Goal: Navigation & Orientation: Understand site structure

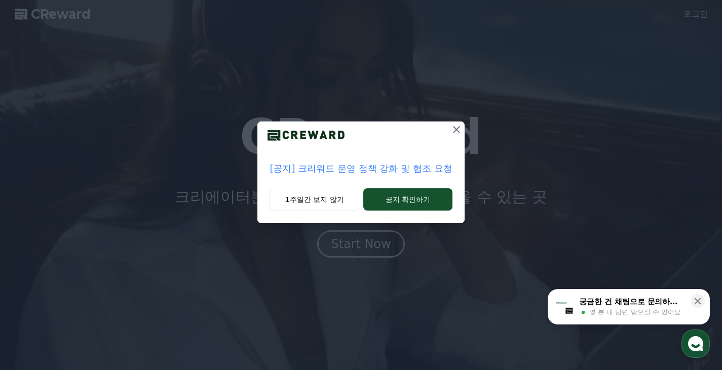
click at [462, 129] on icon at bounding box center [456, 130] width 12 height 12
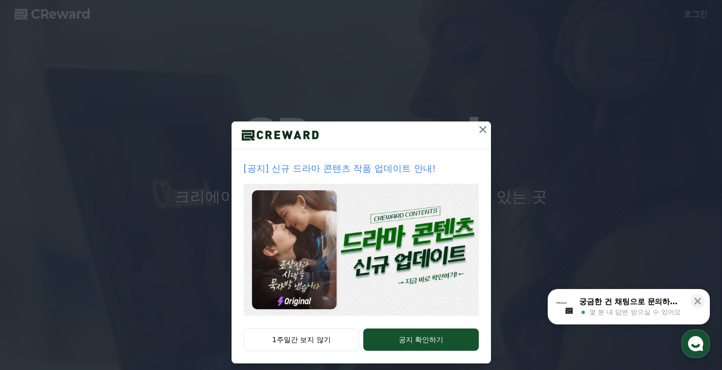
click at [478, 133] on icon at bounding box center [483, 130] width 12 height 12
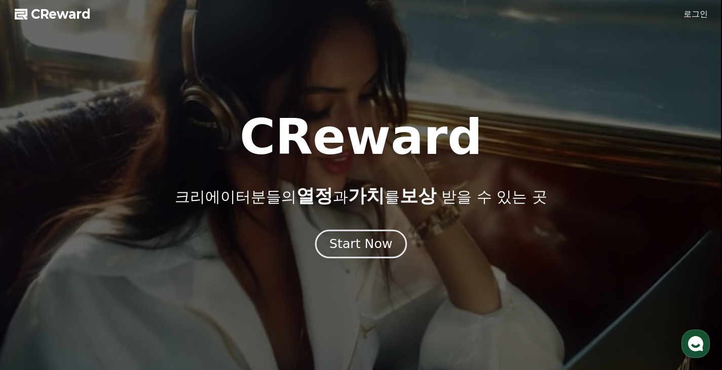
click at [364, 254] on button "Start Now" at bounding box center [361, 244] width 92 height 29
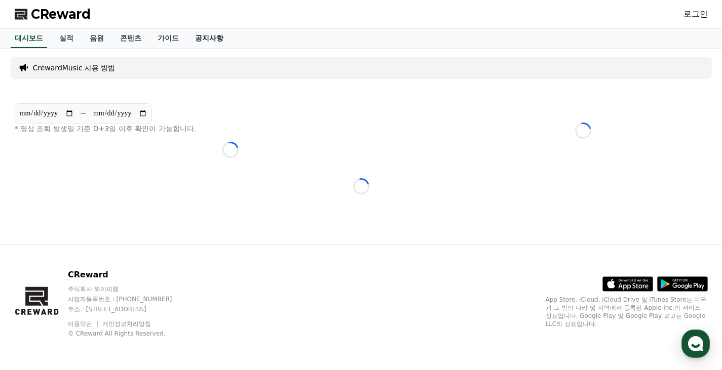
click at [209, 40] on link "공지사항" at bounding box center [209, 38] width 45 height 19
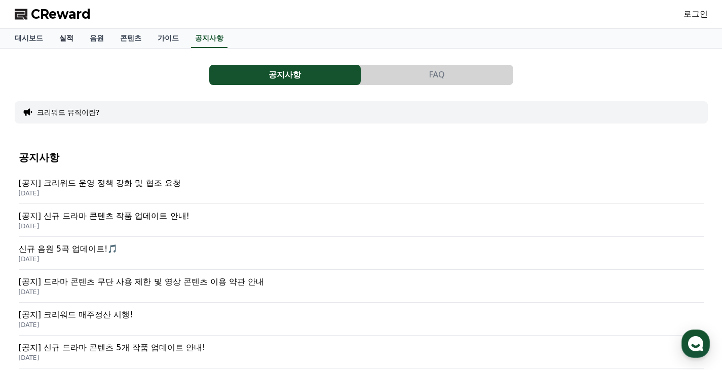
click at [67, 29] on link "실적" at bounding box center [66, 38] width 30 height 19
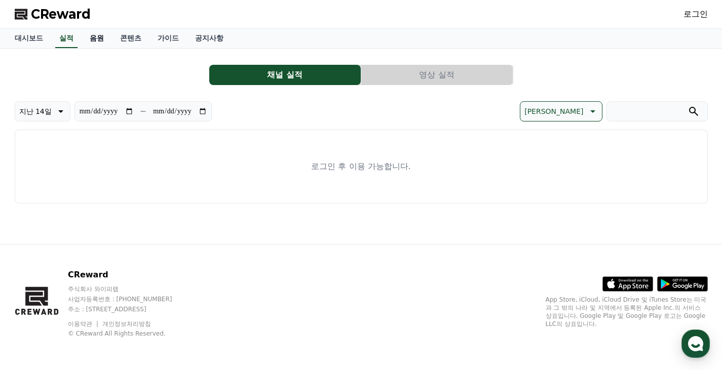
click at [87, 32] on link "음원" at bounding box center [97, 38] width 30 height 19
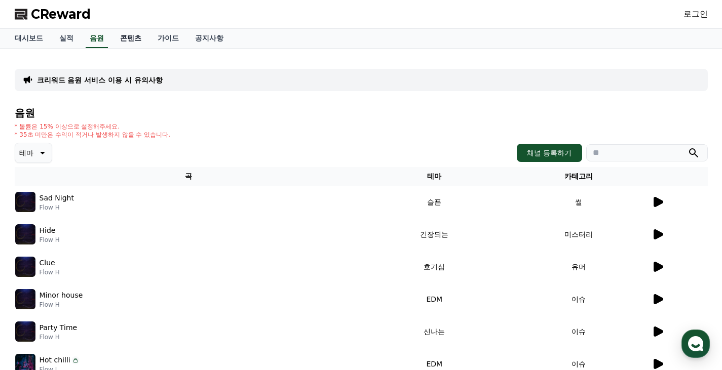
click at [126, 40] on link "콘텐츠" at bounding box center [130, 38] width 37 height 19
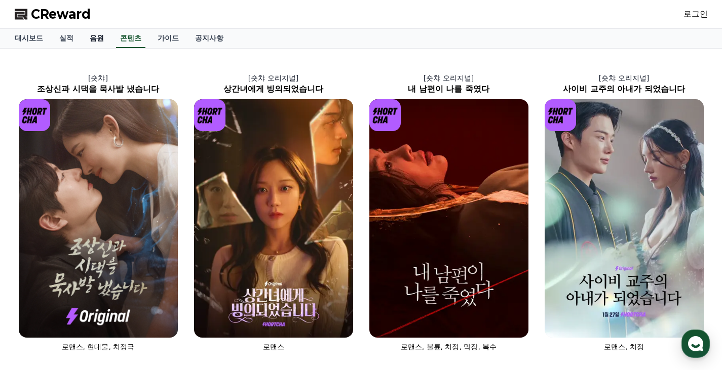
click at [95, 41] on link "음원" at bounding box center [97, 38] width 30 height 19
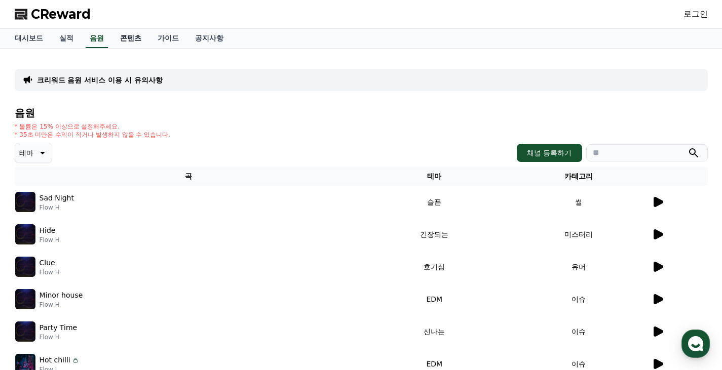
click at [123, 37] on link "콘텐츠" at bounding box center [130, 38] width 37 height 19
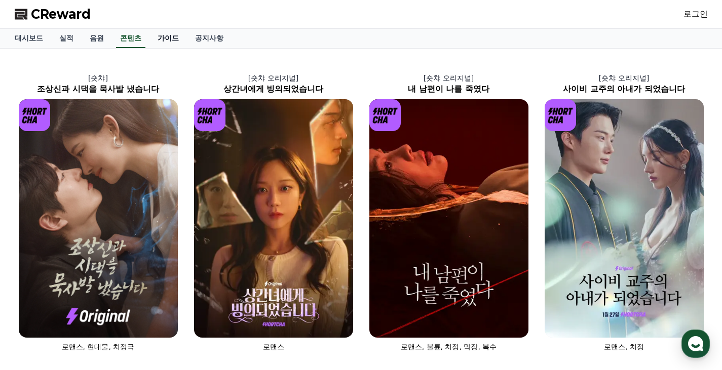
click at [165, 38] on link "가이드" at bounding box center [167, 38] width 37 height 19
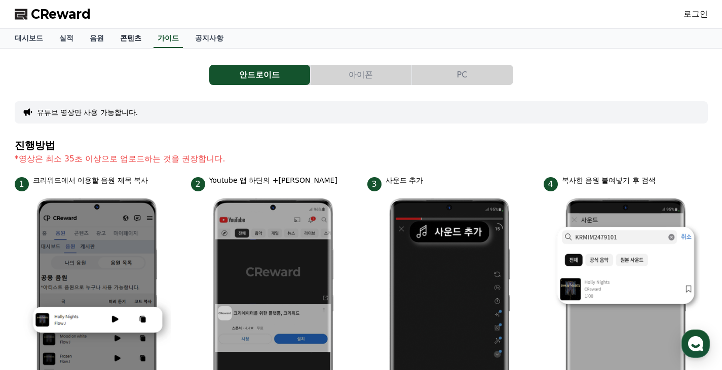
click at [128, 39] on link "콘텐츠" at bounding box center [130, 38] width 37 height 19
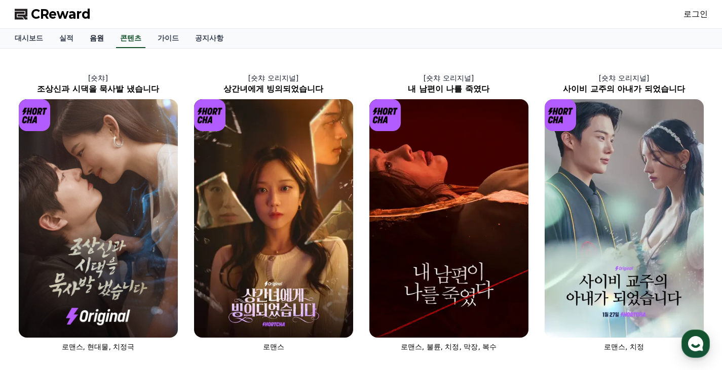
click at [94, 44] on link "음원" at bounding box center [97, 38] width 30 height 19
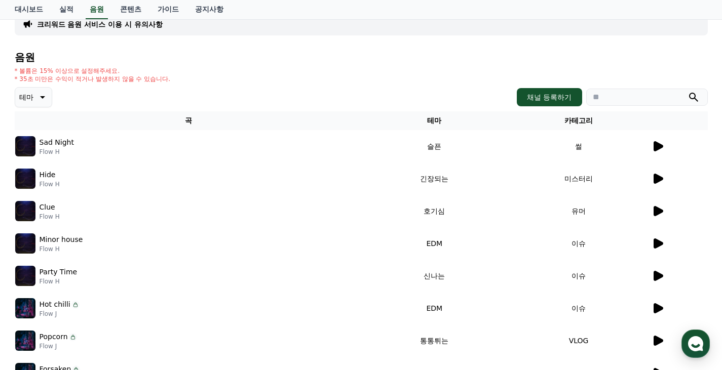
scroll to position [84, 0]
